Goal: Book appointment/travel/reservation: Book appointment/travel/reservation

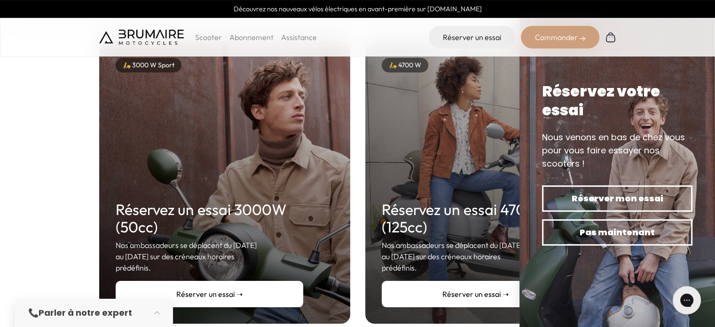
scroll to position [141, 0]
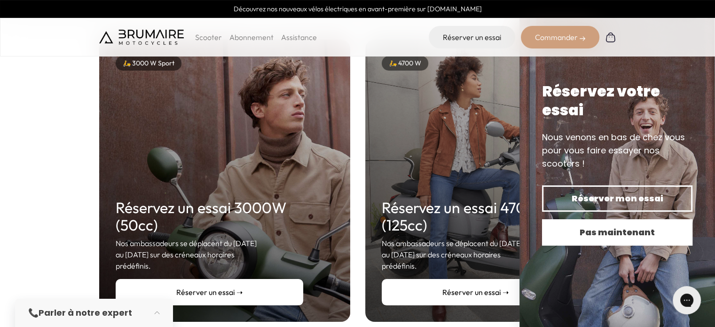
click at [583, 230] on span "Pas maintenant" at bounding box center [616, 232] width 117 height 13
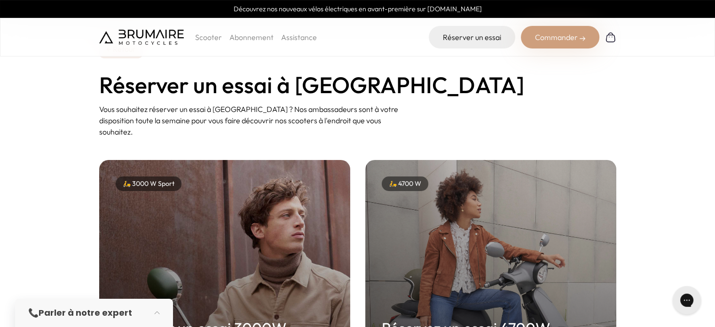
scroll to position [0, 0]
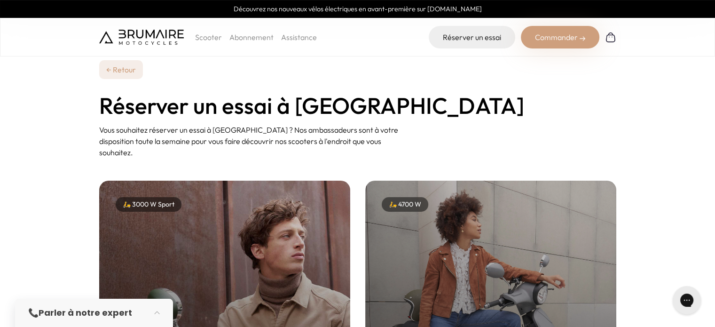
click at [206, 37] on p "Scooter" at bounding box center [208, 36] width 27 height 11
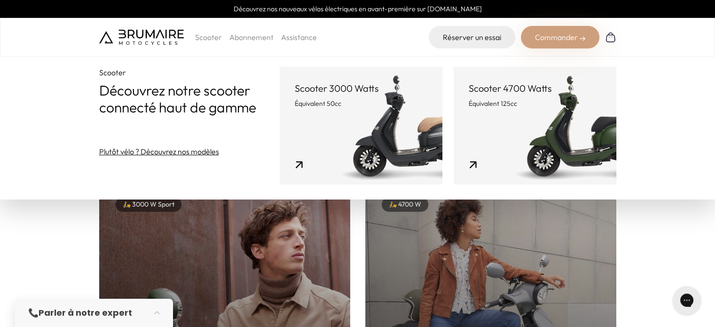
click at [529, 108] on p "Équivalent 125cc" at bounding box center [534, 103] width 132 height 9
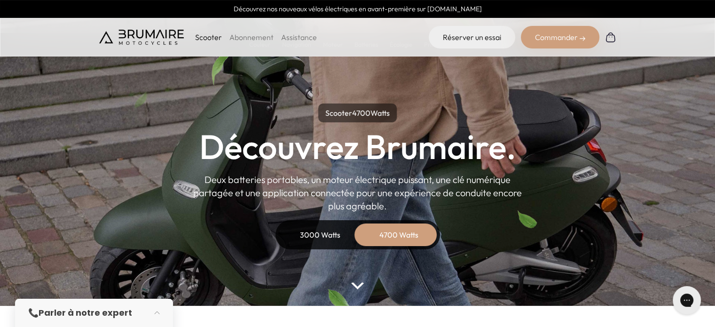
click at [410, 222] on div "3000 Watts 4700 Watts" at bounding box center [357, 234] width 164 height 29
click at [410, 234] on div "4700 Watts" at bounding box center [398, 234] width 75 height 23
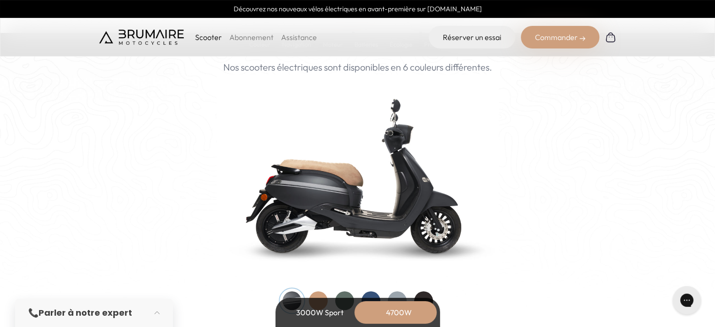
scroll to position [987, 0]
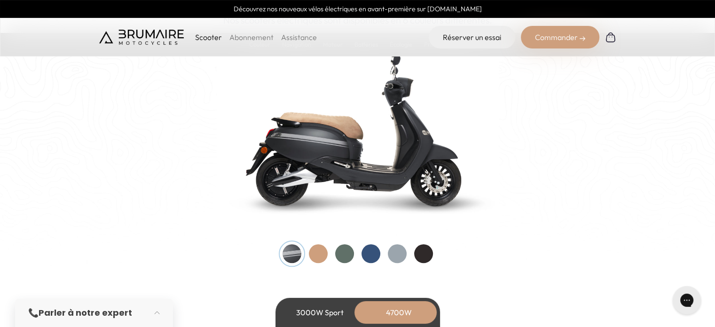
click at [322, 248] on div at bounding box center [318, 253] width 19 height 19
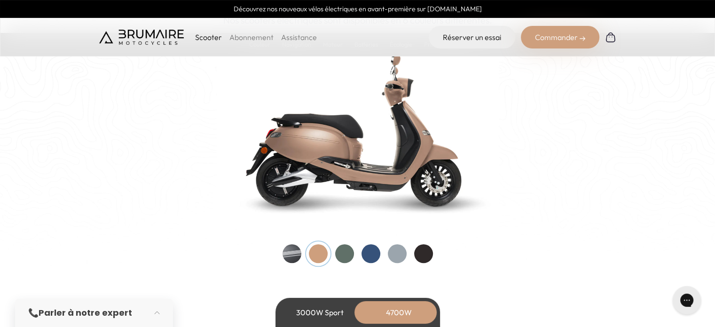
click at [341, 254] on div at bounding box center [344, 253] width 19 height 19
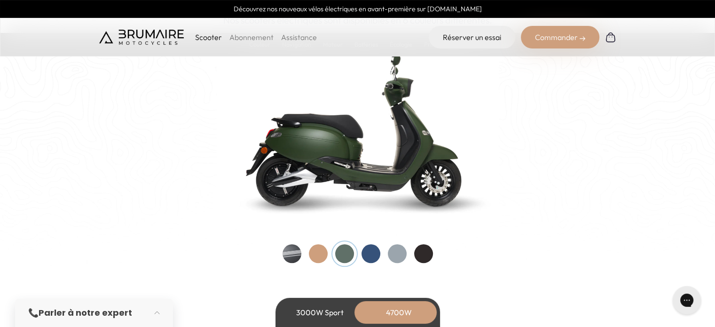
click at [366, 255] on div at bounding box center [370, 253] width 19 height 19
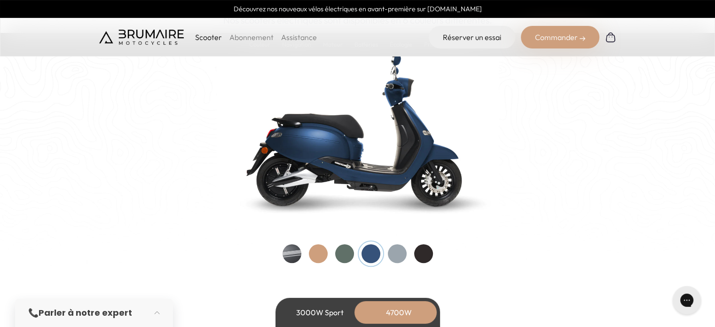
click at [396, 257] on div at bounding box center [397, 253] width 19 height 19
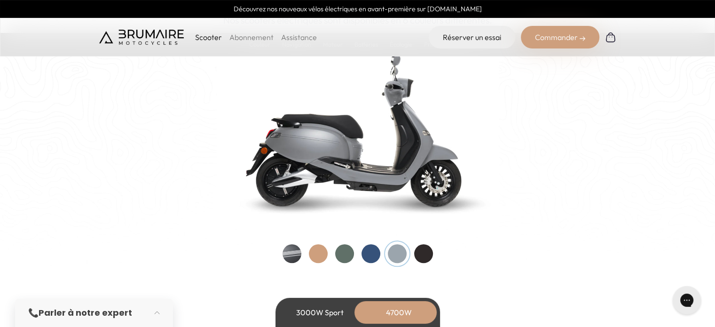
click at [425, 255] on div at bounding box center [423, 253] width 19 height 19
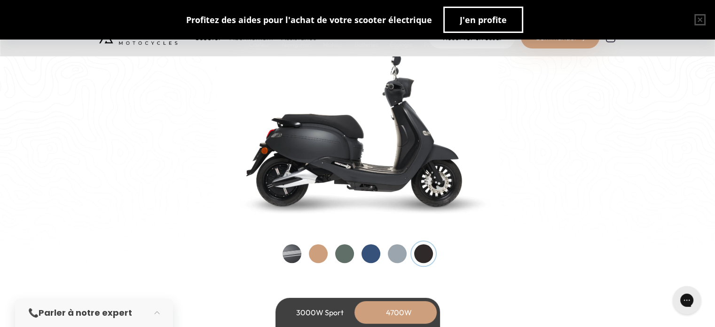
click at [370, 258] on div at bounding box center [370, 253] width 19 height 19
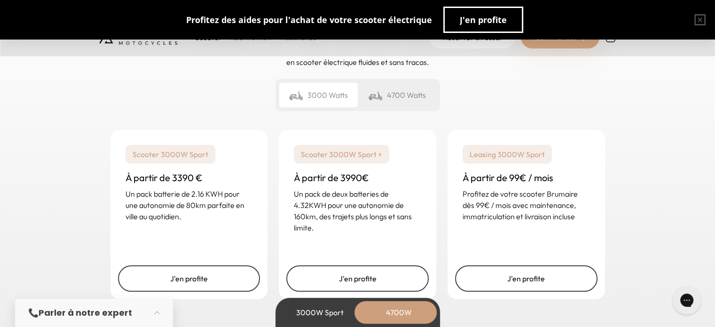
scroll to position [2396, 0]
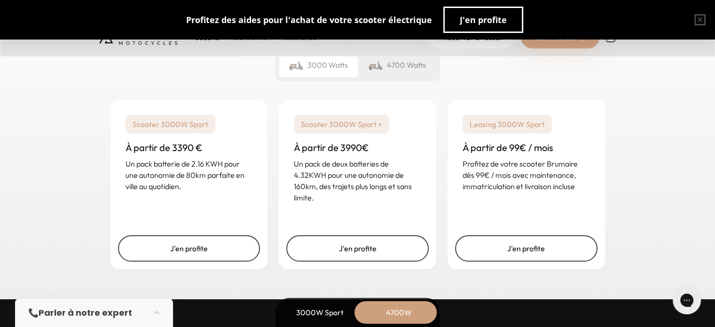
click at [407, 69] on div "4700 Watts" at bounding box center [397, 65] width 78 height 24
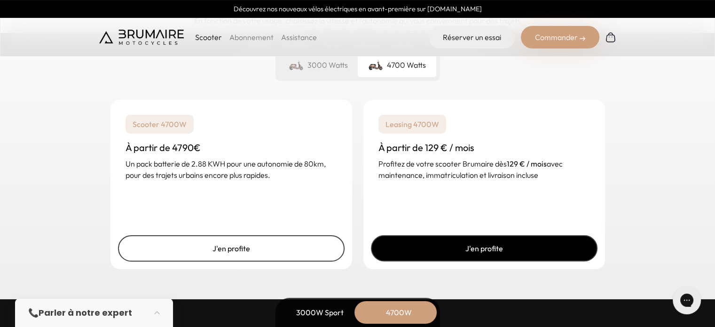
click at [476, 249] on link "J'en profite" at bounding box center [484, 248] width 226 height 26
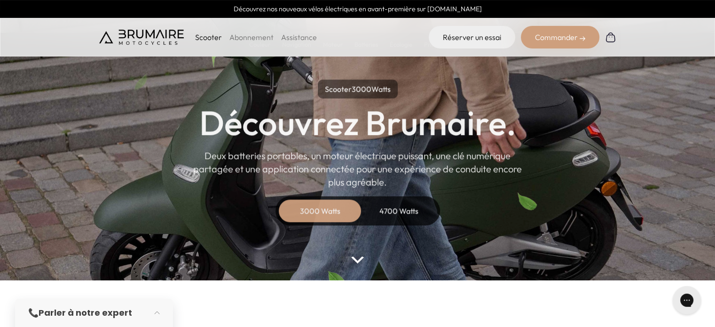
scroll to position [47, 0]
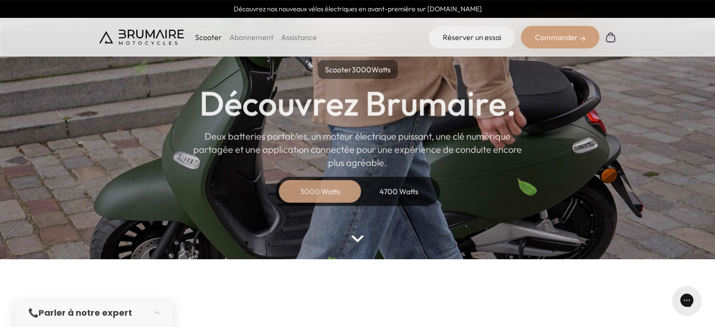
click at [405, 195] on div "4700 Watts" at bounding box center [398, 191] width 75 height 23
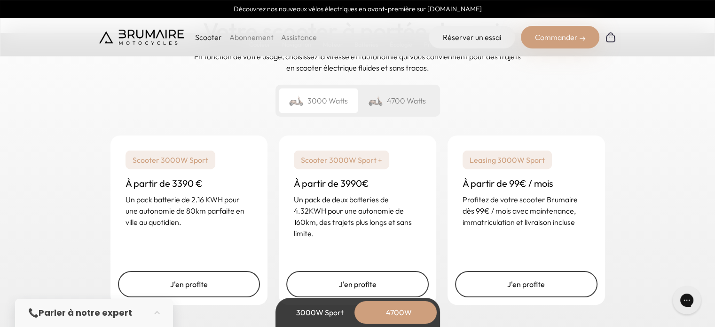
scroll to position [2349, 0]
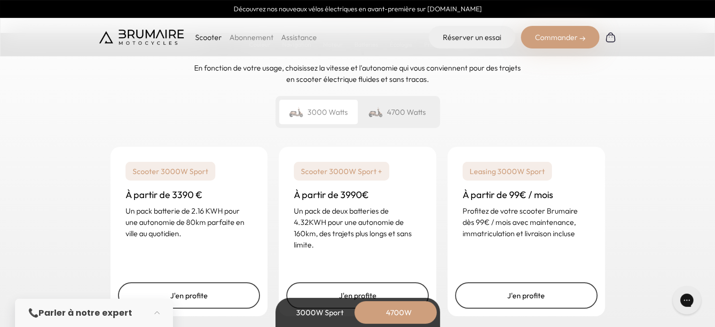
click at [411, 111] on div "4700 Watts" at bounding box center [397, 112] width 78 height 24
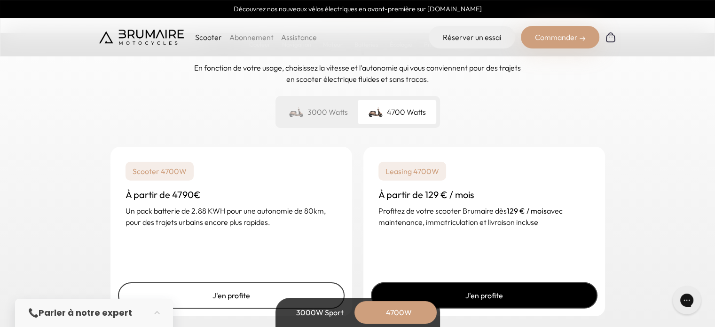
click at [477, 294] on link "J'en profite" at bounding box center [484, 295] width 226 height 26
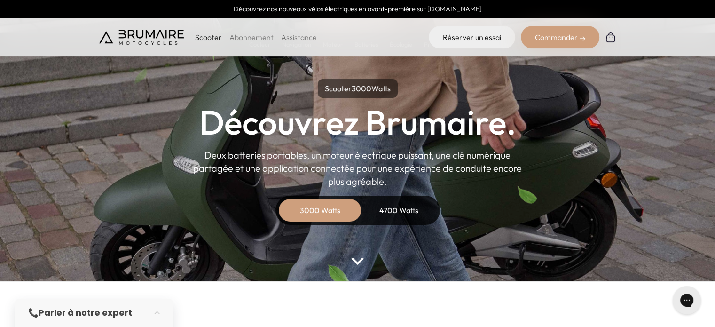
scroll to position [47, 0]
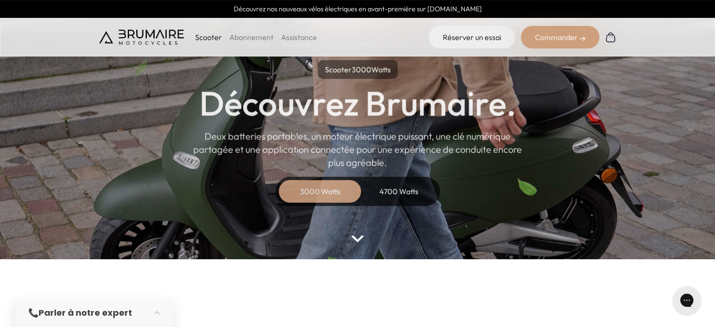
click at [250, 37] on link "Abonnement" at bounding box center [251, 36] width 44 height 9
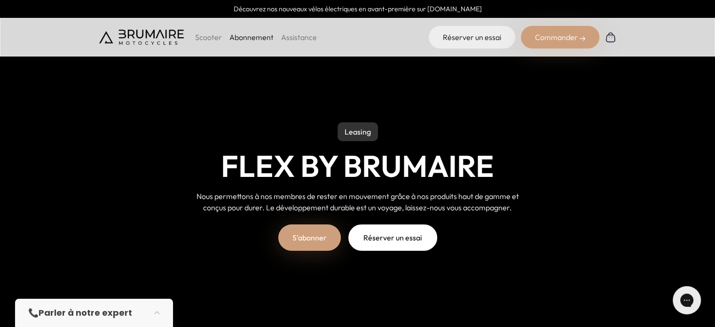
click at [312, 237] on link "S'abonner" at bounding box center [309, 237] width 62 height 26
click at [487, 43] on link "Réserver un essai" at bounding box center [471, 37] width 86 height 23
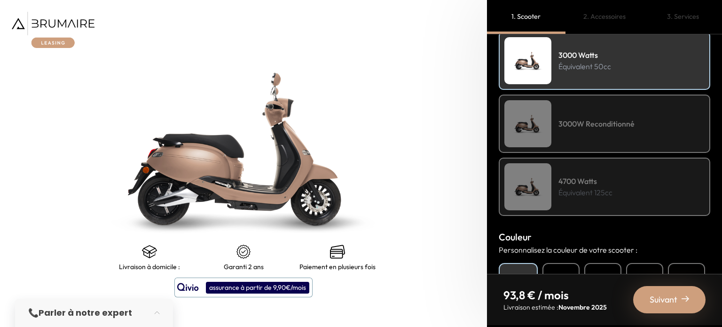
scroll to position [188, 0]
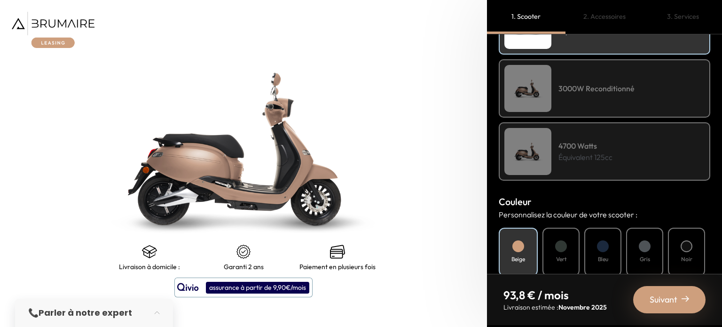
click at [549, 165] on img at bounding box center [527, 151] width 47 height 47
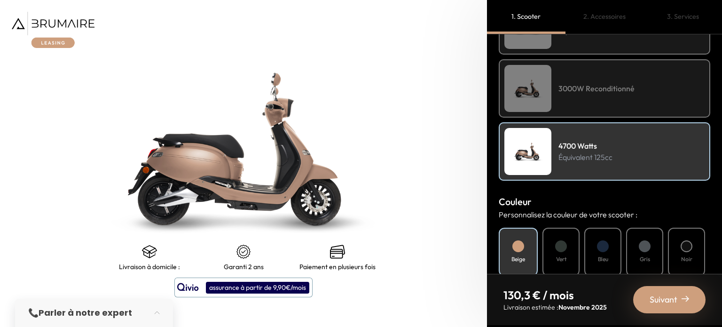
click at [611, 249] on div "Bleu" at bounding box center [602, 251] width 37 height 48
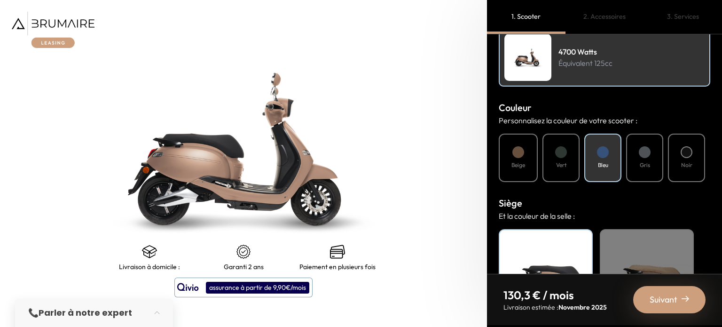
scroll to position [329, 0]
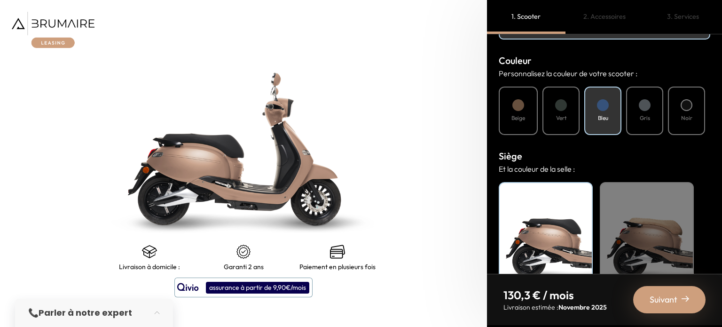
click at [523, 109] on div "Beige" at bounding box center [517, 110] width 39 height 48
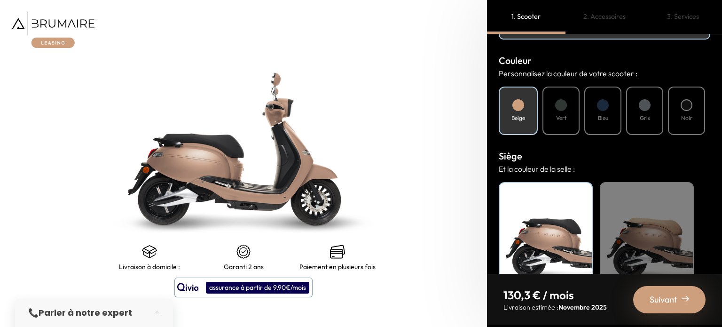
click at [568, 231] on div "Noir" at bounding box center [545, 240] width 94 height 117
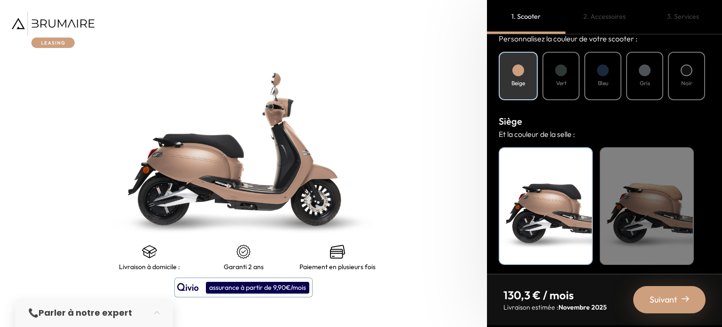
click at [672, 297] on span "Suivant" at bounding box center [663, 299] width 28 height 13
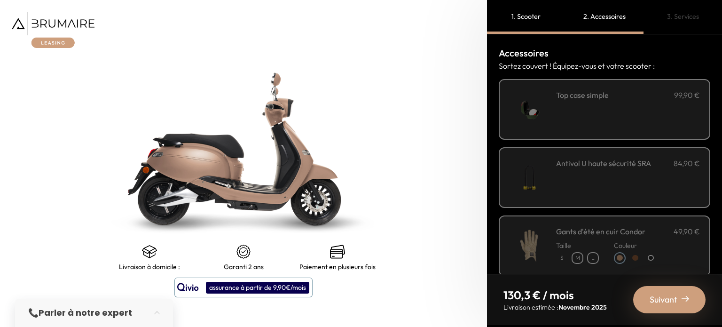
click at [588, 109] on div "**********" at bounding box center [628, 109] width 144 height 40
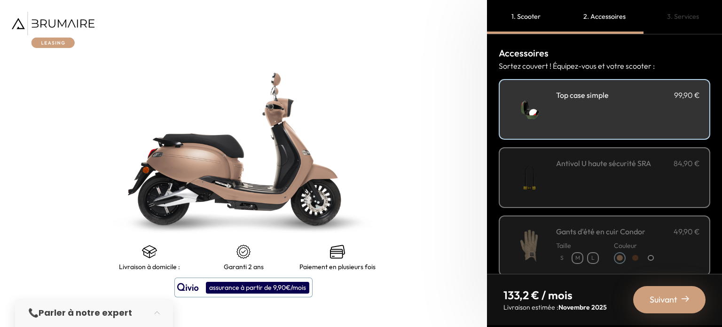
scroll to position [47, 0]
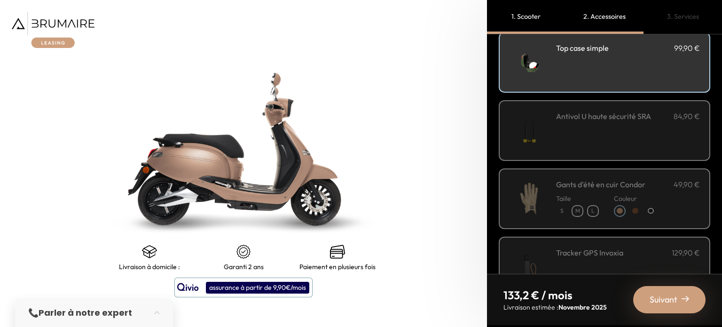
click at [592, 138] on div "Antivol U haute sécurité SRA 84,90 €" at bounding box center [628, 130] width 144 height 40
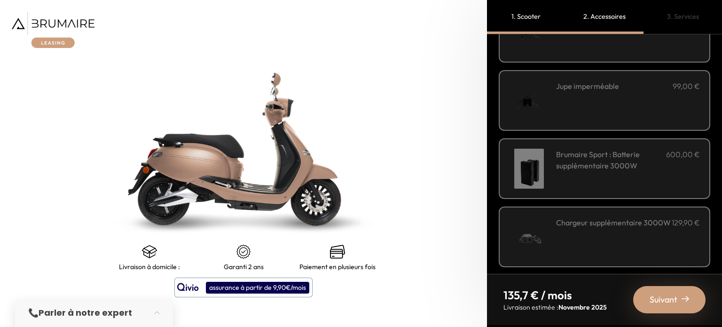
scroll to position [351, 0]
click at [650, 297] on span "Suivant" at bounding box center [663, 299] width 28 height 13
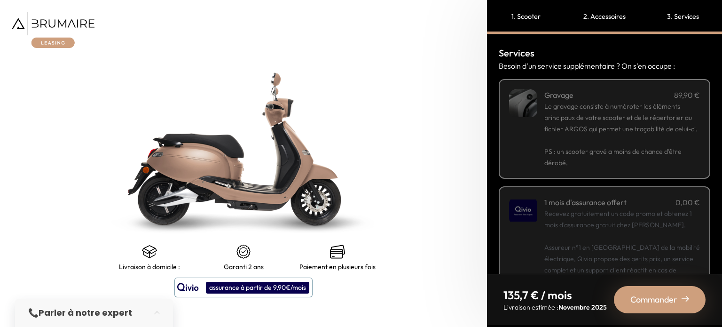
click at [618, 149] on p "PS : un scooter gravé a moins de chance d’être dérobé." at bounding box center [622, 151] width 156 height 34
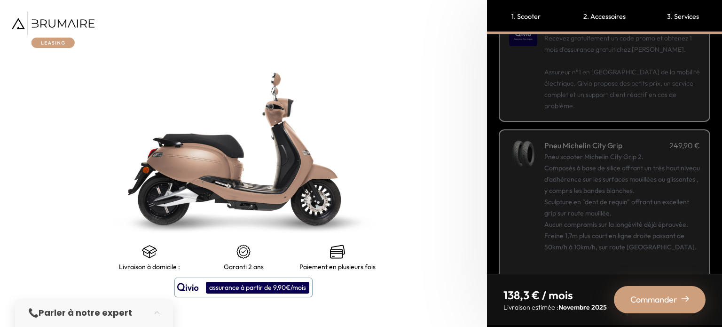
scroll to position [197, 0]
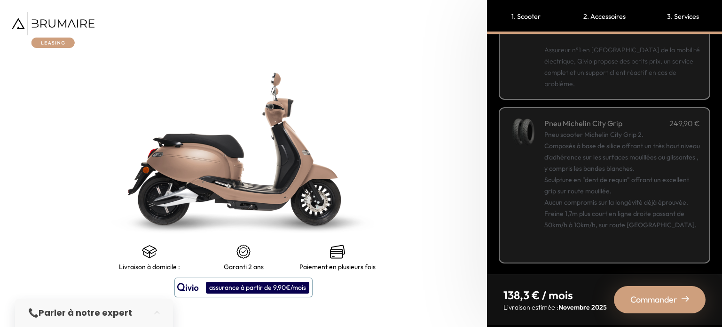
click at [635, 206] on div "Pneu scooter Michelin City Grip 2. Composés à base de silice offrant un très ha…" at bounding box center [622, 191] width 156 height 124
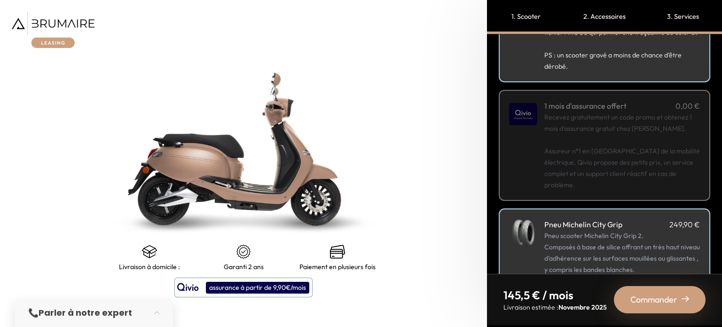
scroll to position [0, 0]
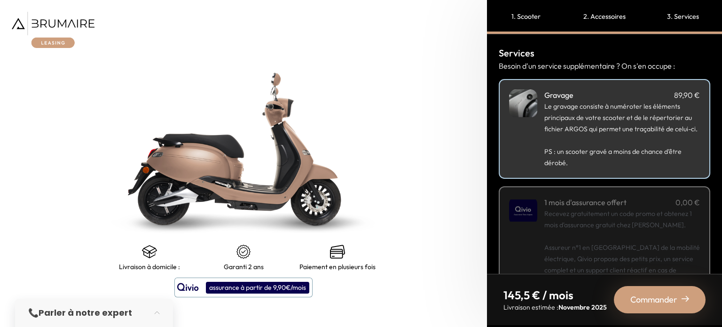
click at [527, 18] on div "1. Scooter" at bounding box center [526, 17] width 78 height 34
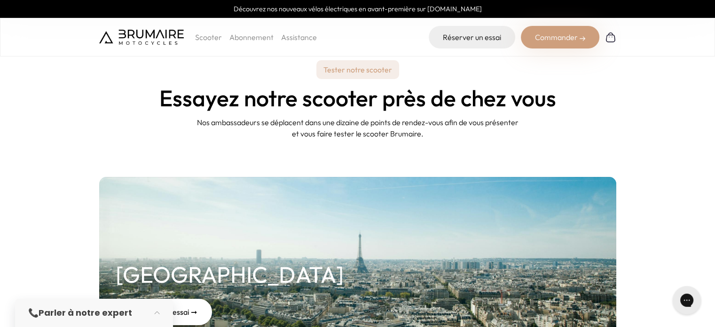
click at [359, 72] on p "Tester notre scooter" at bounding box center [357, 69] width 83 height 19
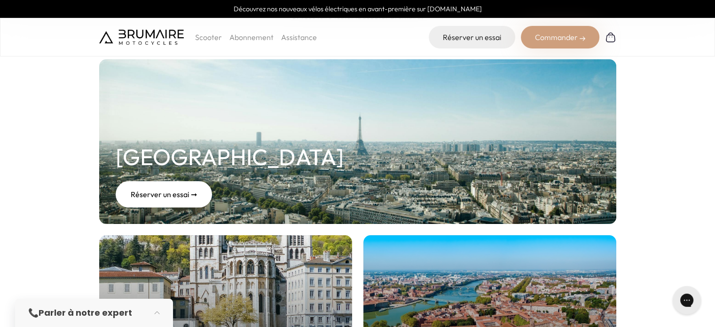
scroll to position [141, 0]
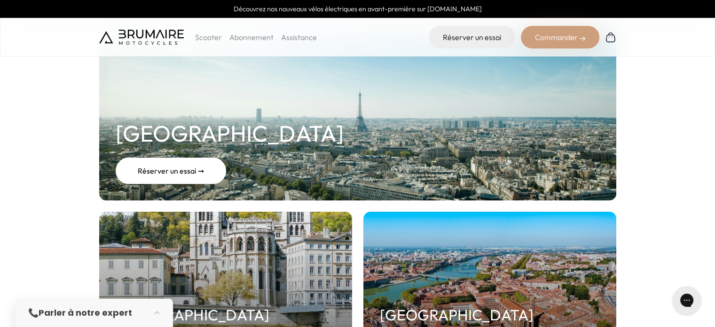
click at [176, 170] on div "Réserver un essai ➞" at bounding box center [171, 170] width 110 height 26
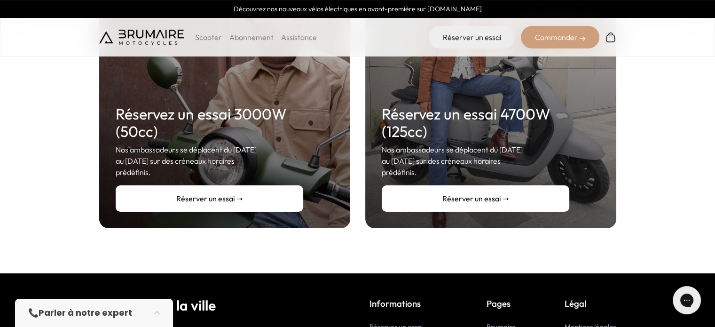
scroll to position [235, 0]
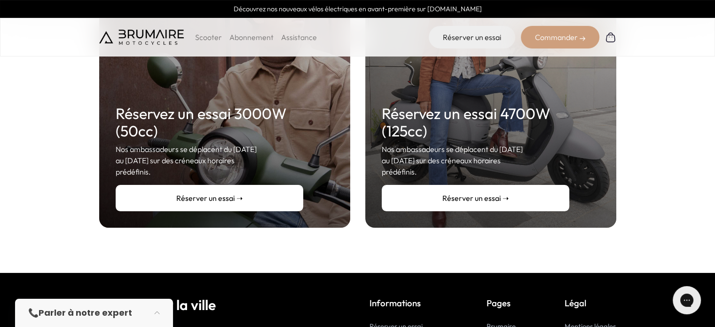
click at [470, 187] on link "Réserver un essai ➝" at bounding box center [475, 198] width 187 height 26
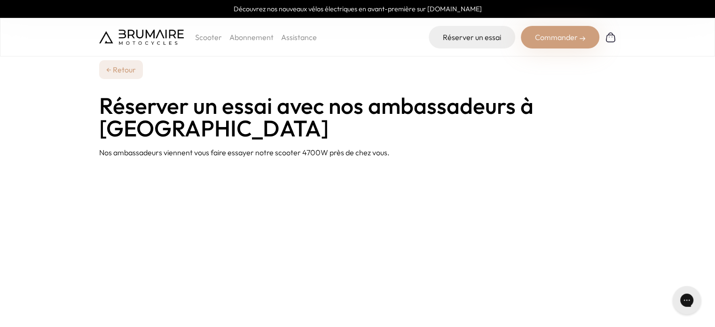
click at [300, 37] on link "Assistance" at bounding box center [299, 36] width 36 height 9
click at [130, 70] on link "← Retour" at bounding box center [121, 69] width 44 height 19
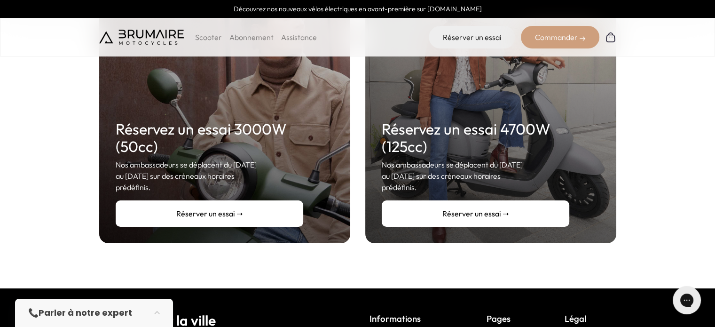
scroll to position [235, 0]
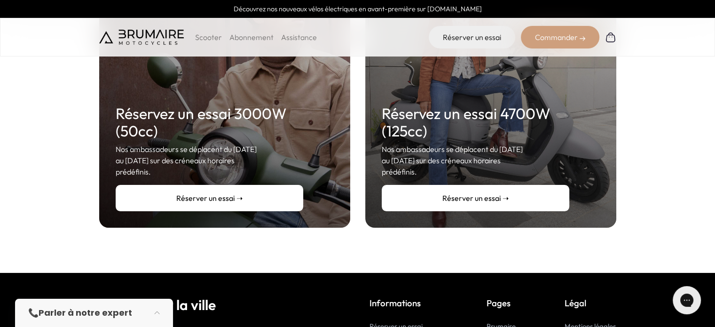
click at [450, 187] on link "Réserver un essai ➝" at bounding box center [475, 198] width 187 height 26
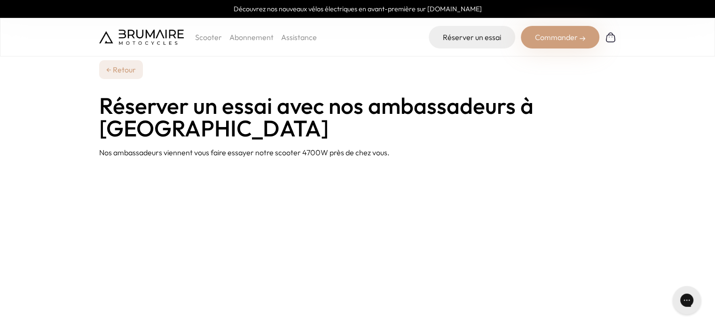
click at [118, 71] on link "← Retour" at bounding box center [121, 69] width 44 height 19
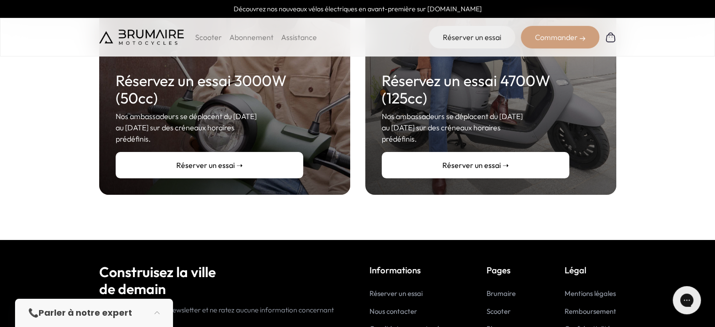
scroll to position [282, 0]
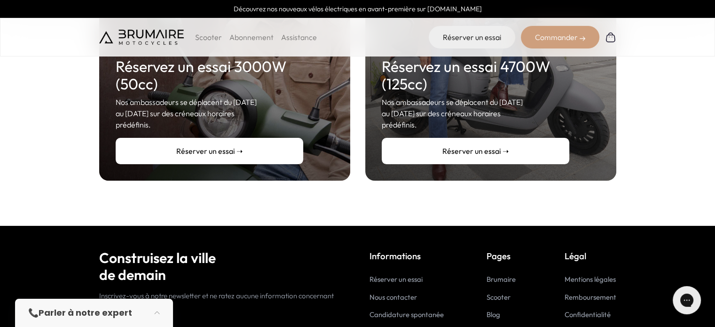
click at [415, 139] on link "Réserver un essai ➝" at bounding box center [475, 151] width 187 height 26
